Goal: Register for event/course

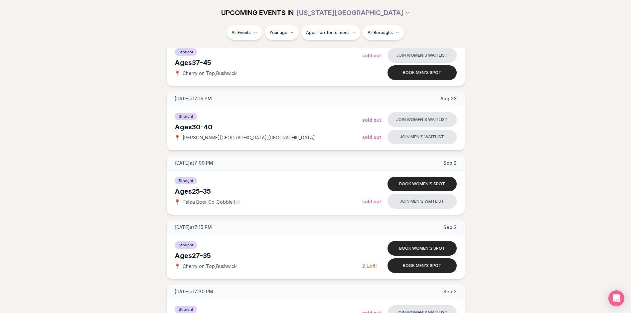
scroll to position [500, 0]
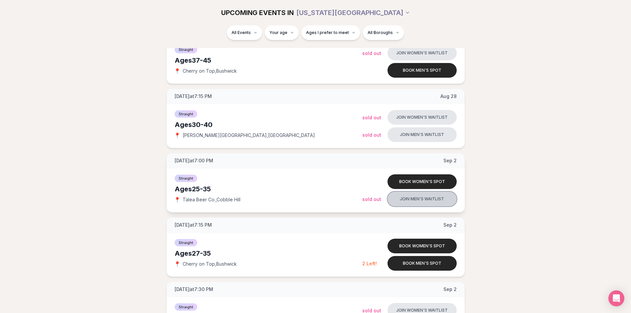
click at [439, 198] on button "Join men's waitlist" at bounding box center [422, 198] width 69 height 15
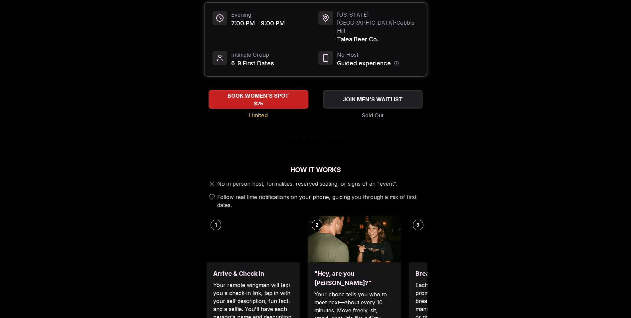
scroll to position [97, 0]
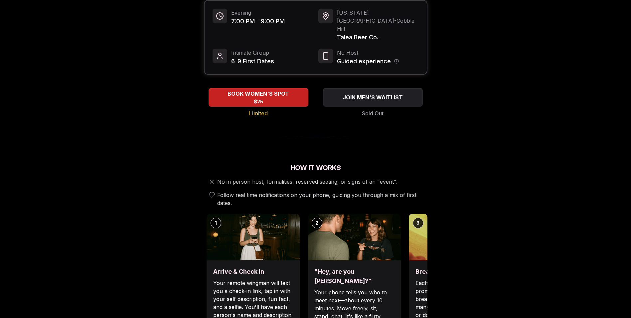
click at [424, 215] on img at bounding box center [455, 236] width 93 height 47
click at [400, 215] on div "1 Arrive & Check In Your remote wingman will text you a check-in link, tap in w…" at bounding box center [316, 279] width 224 height 133
click at [419, 216] on img at bounding box center [455, 236] width 93 height 47
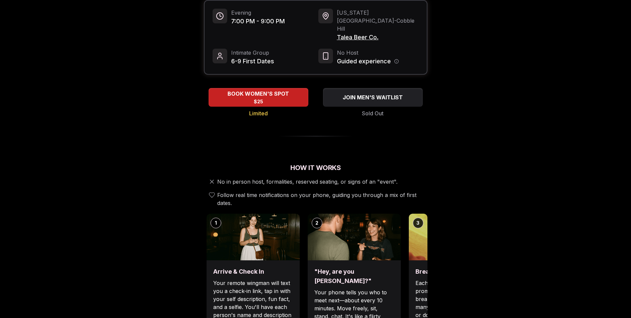
click at [419, 216] on img at bounding box center [455, 236] width 93 height 47
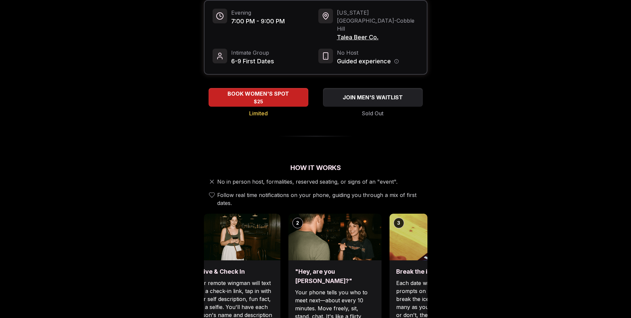
click at [390, 231] on img at bounding box center [436, 236] width 93 height 47
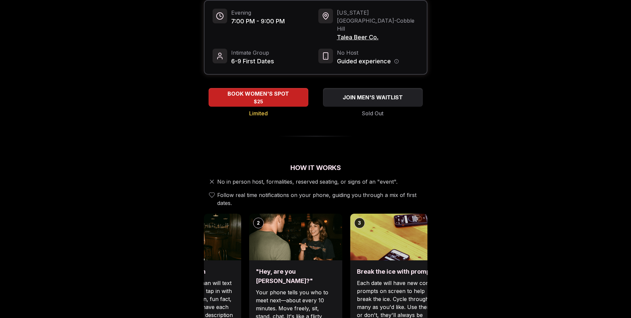
click at [350, 289] on div "Break the ice with prompts Each date will have new convo prompts on screen to h…" at bounding box center [396, 303] width 93 height 87
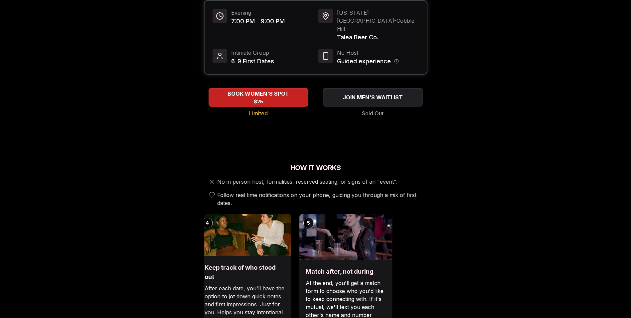
click at [215, 310] on p "After each date, you'll have the option to jot down quick notes and first impre…" at bounding box center [245, 312] width 80 height 56
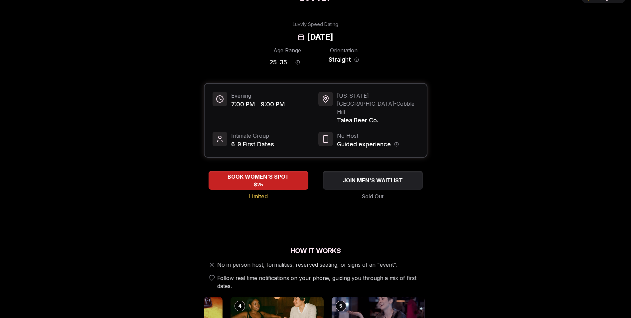
scroll to position [0, 0]
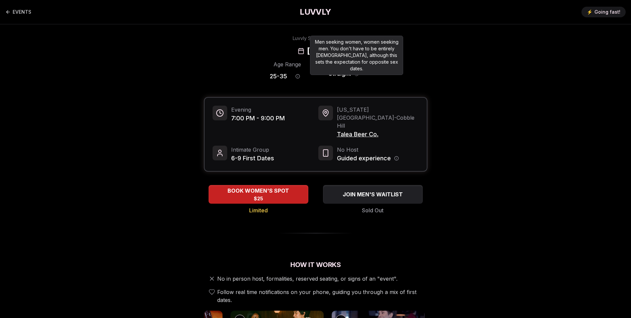
click at [354, 73] on icon "Orientation information" at bounding box center [356, 73] width 5 height 5
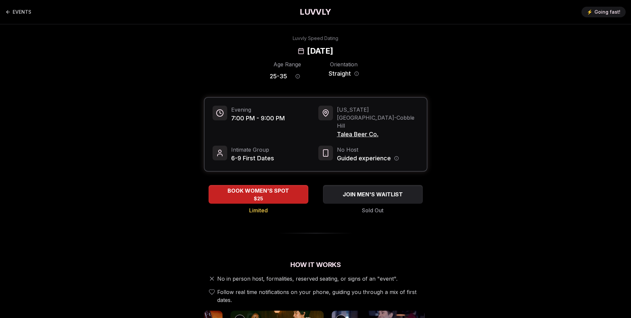
click at [259, 153] on span "6-9 First Dates" at bounding box center [252, 157] width 43 height 9
click at [366, 190] on span "JOIN MEN'S WAITLIST" at bounding box center [373, 194] width 64 height 8
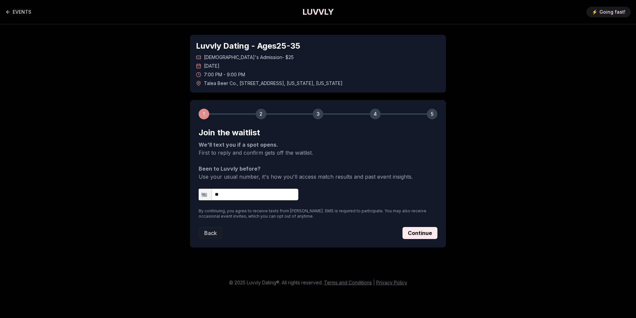
click at [260, 116] on div "2" at bounding box center [261, 114] width 11 height 11
click at [237, 190] on input "**" at bounding box center [249, 194] width 100 height 12
click at [26, 11] on link "EVENTS" at bounding box center [18, 11] width 26 height 13
